Goal: Task Accomplishment & Management: Manage account settings

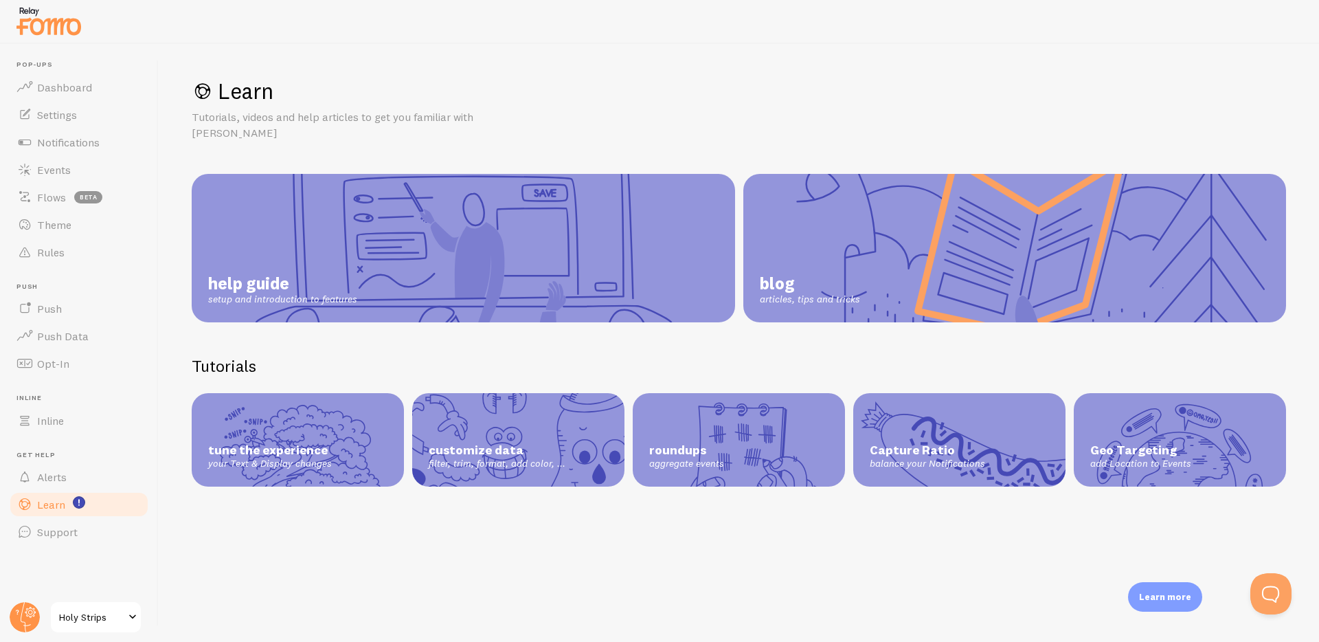
click at [98, 614] on span "Holy Strips" at bounding box center [91, 617] width 65 height 16
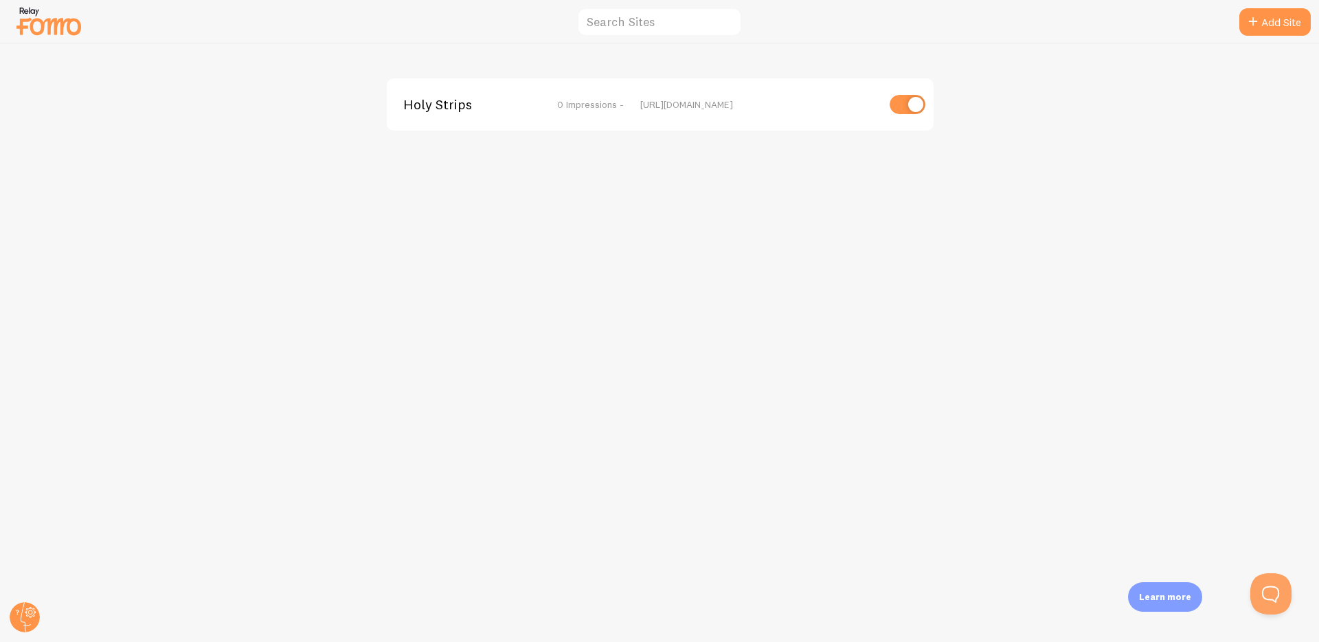
click at [686, 300] on div "Holy Strips 0 Impressions - [URL][DOMAIN_NAME]" at bounding box center [660, 343] width 1319 height 598
click at [24, 615] on circle at bounding box center [25, 617] width 30 height 30
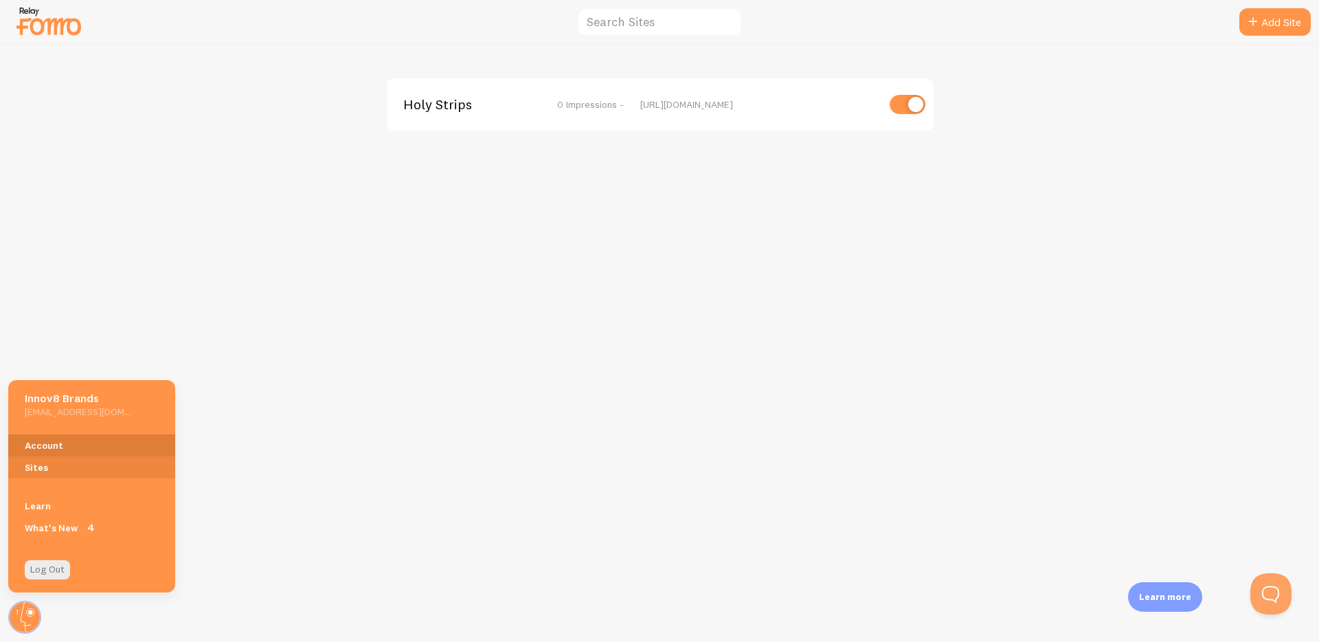
click at [54, 441] on link "Account" at bounding box center [91, 445] width 167 height 22
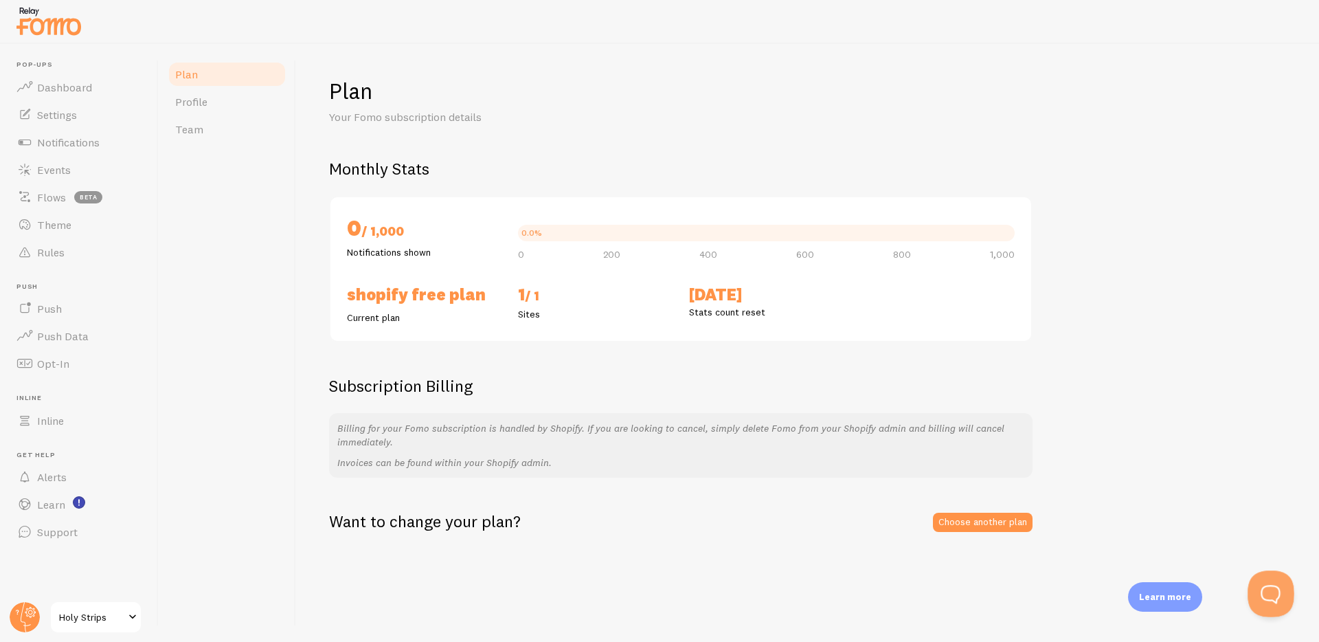
click at [1268, 597] on button "Open Beacon popover" at bounding box center [1268, 590] width 41 height 41
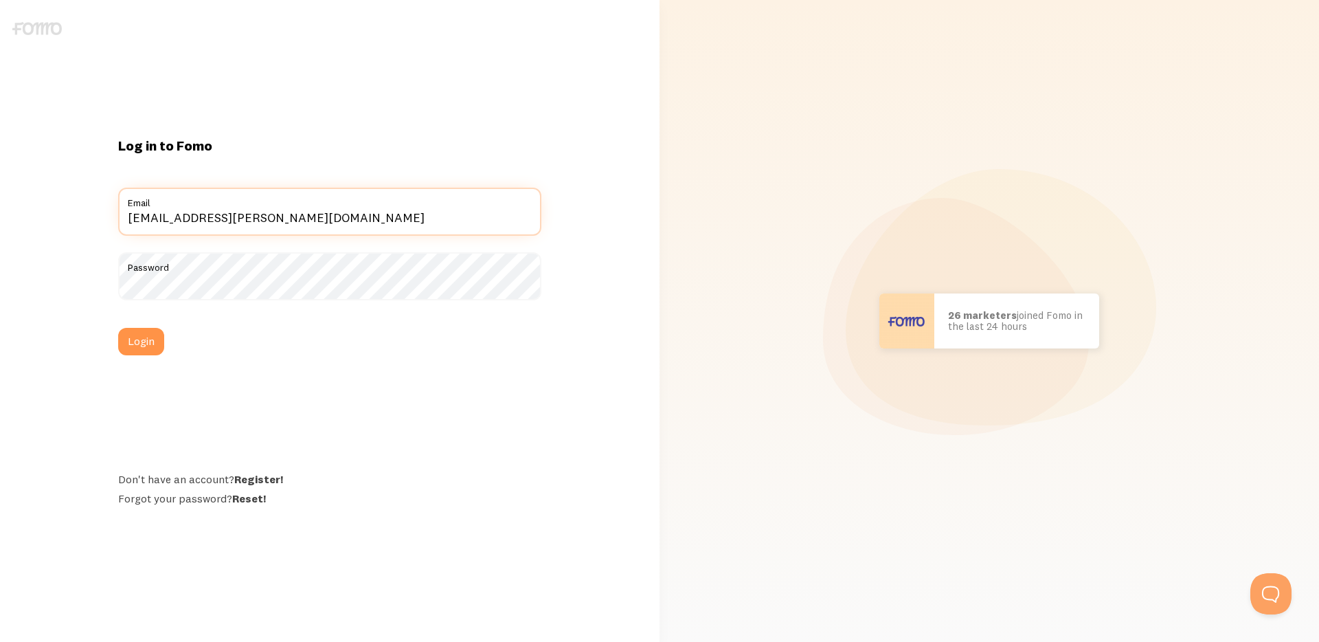
click at [220, 221] on input "vikram.kanuganti@gmail.com" at bounding box center [329, 212] width 423 height 48
